Goal: Information Seeking & Learning: Learn about a topic

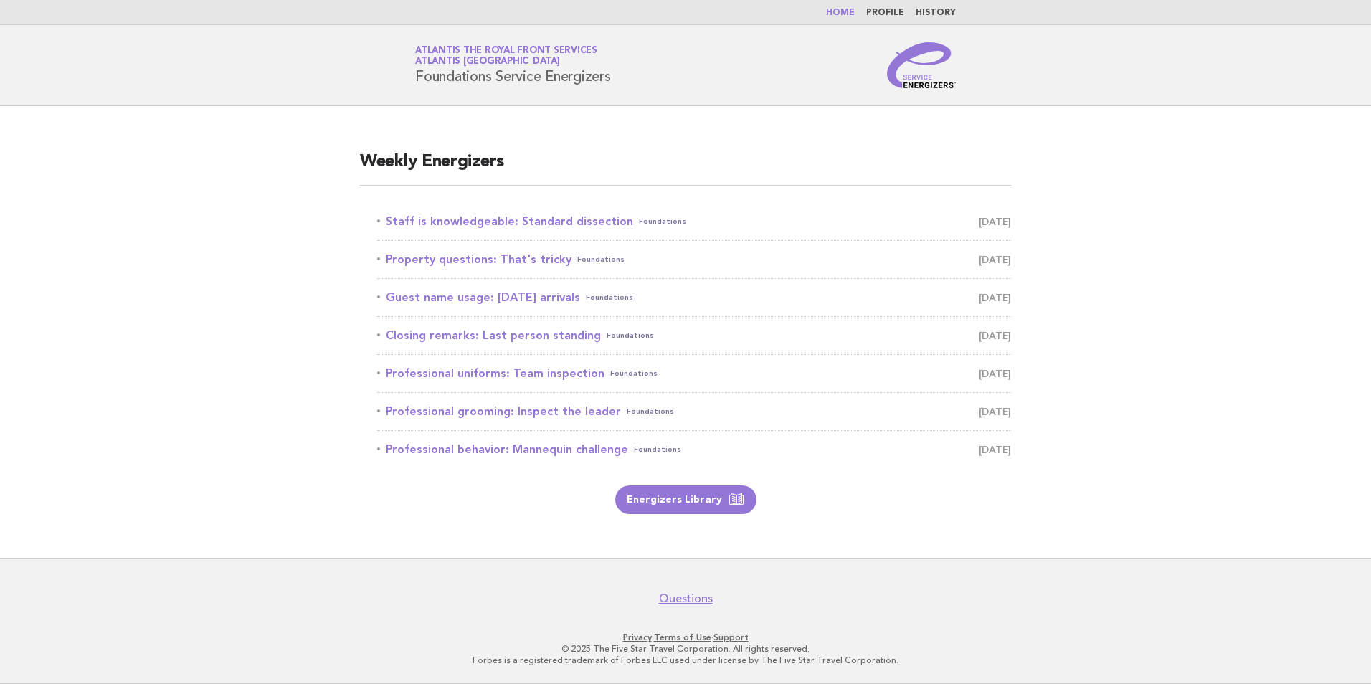
click at [853, 6] on nav "Home Profile History" at bounding box center [685, 12] width 1371 height 25
click at [847, 13] on link "Home" at bounding box center [840, 13] width 29 height 9
click at [549, 225] on link "Staff is knowledgeable: Standard dissection Foundations August 30" at bounding box center [694, 222] width 634 height 20
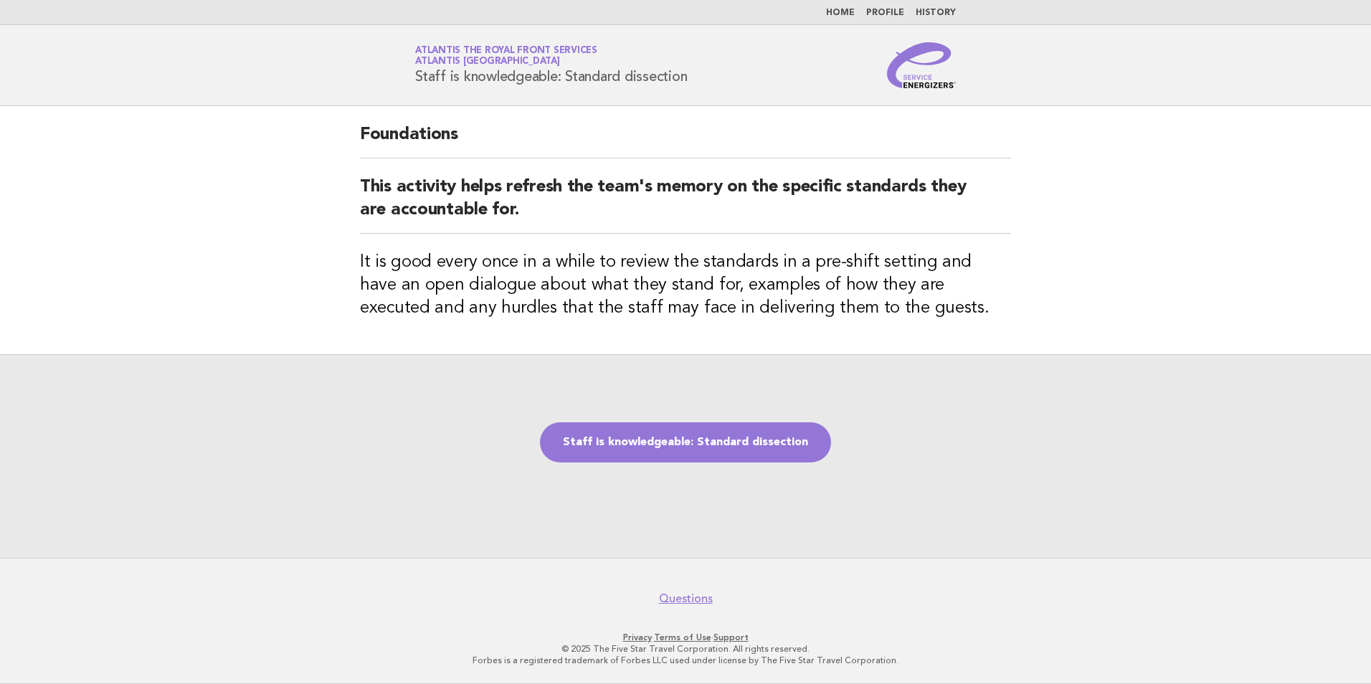
click at [847, 11] on link "Home" at bounding box center [840, 13] width 29 height 9
